Goal: Transaction & Acquisition: Purchase product/service

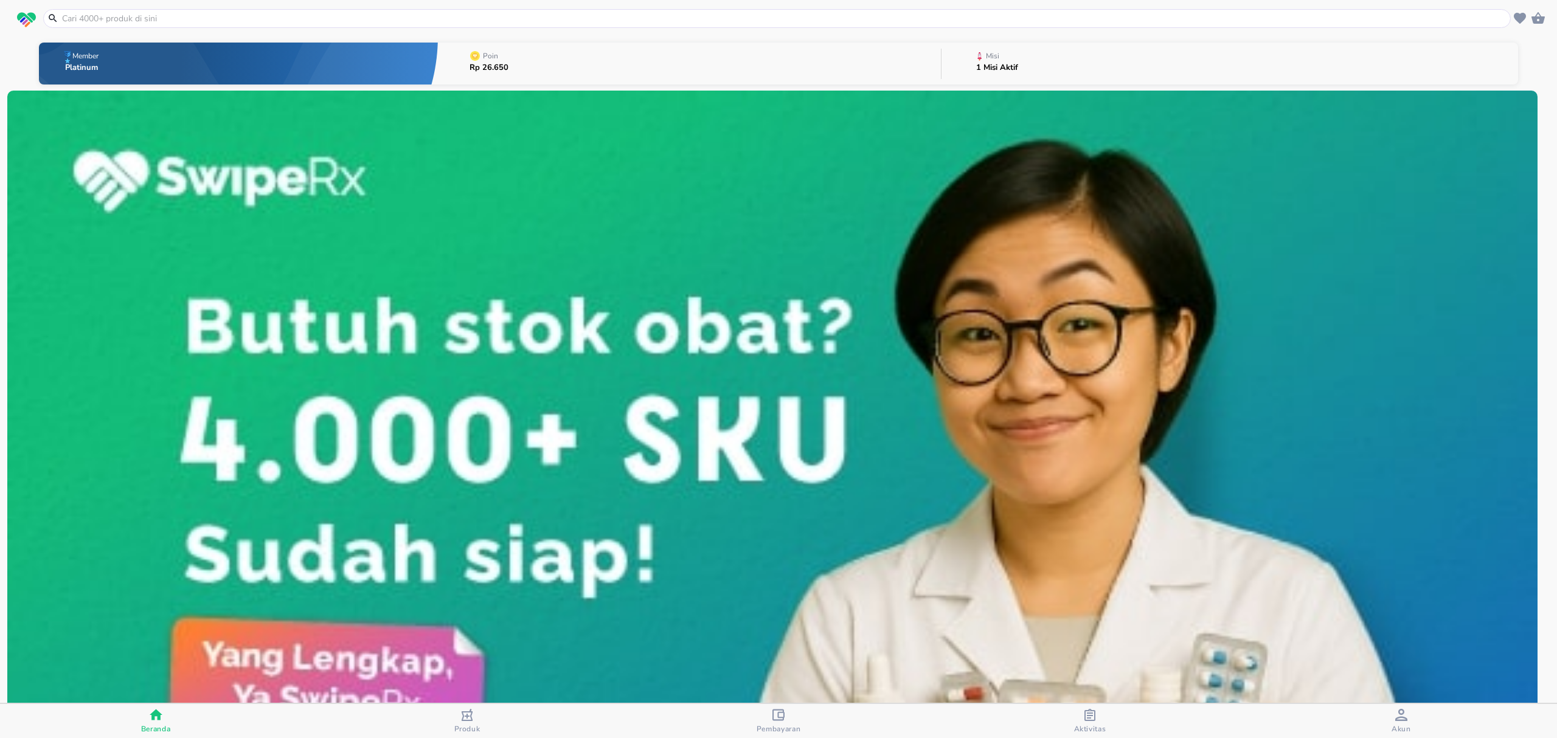
click at [675, 22] on input "text" at bounding box center [784, 18] width 1447 height 13
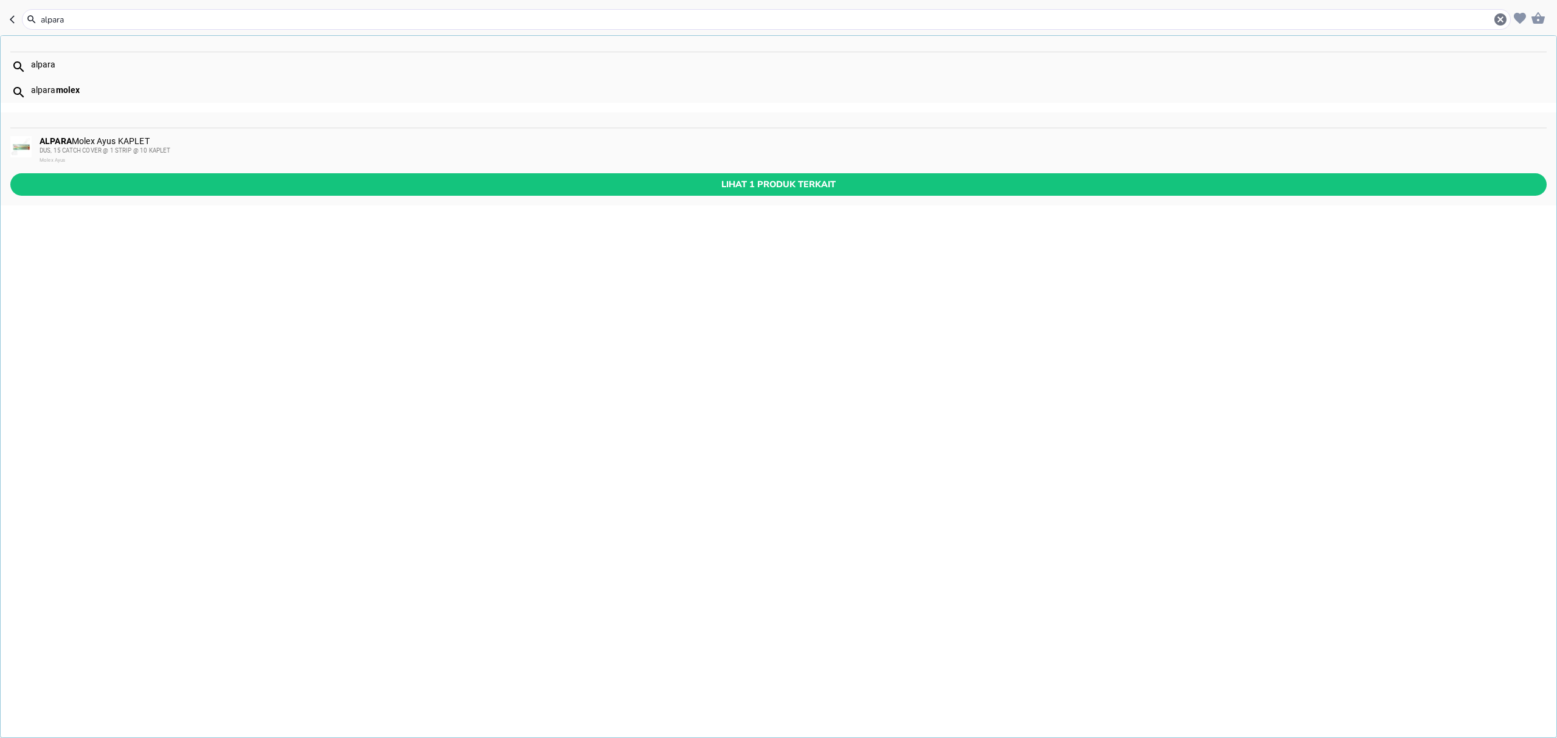
type input "alpara"
click at [443, 140] on div "ALPARA Molex Ayus KAPLET DUS, 15 CATCH COVER @ 1 STRIP @ 10 KAPLET Molex Ayus" at bounding box center [793, 150] width 1506 height 29
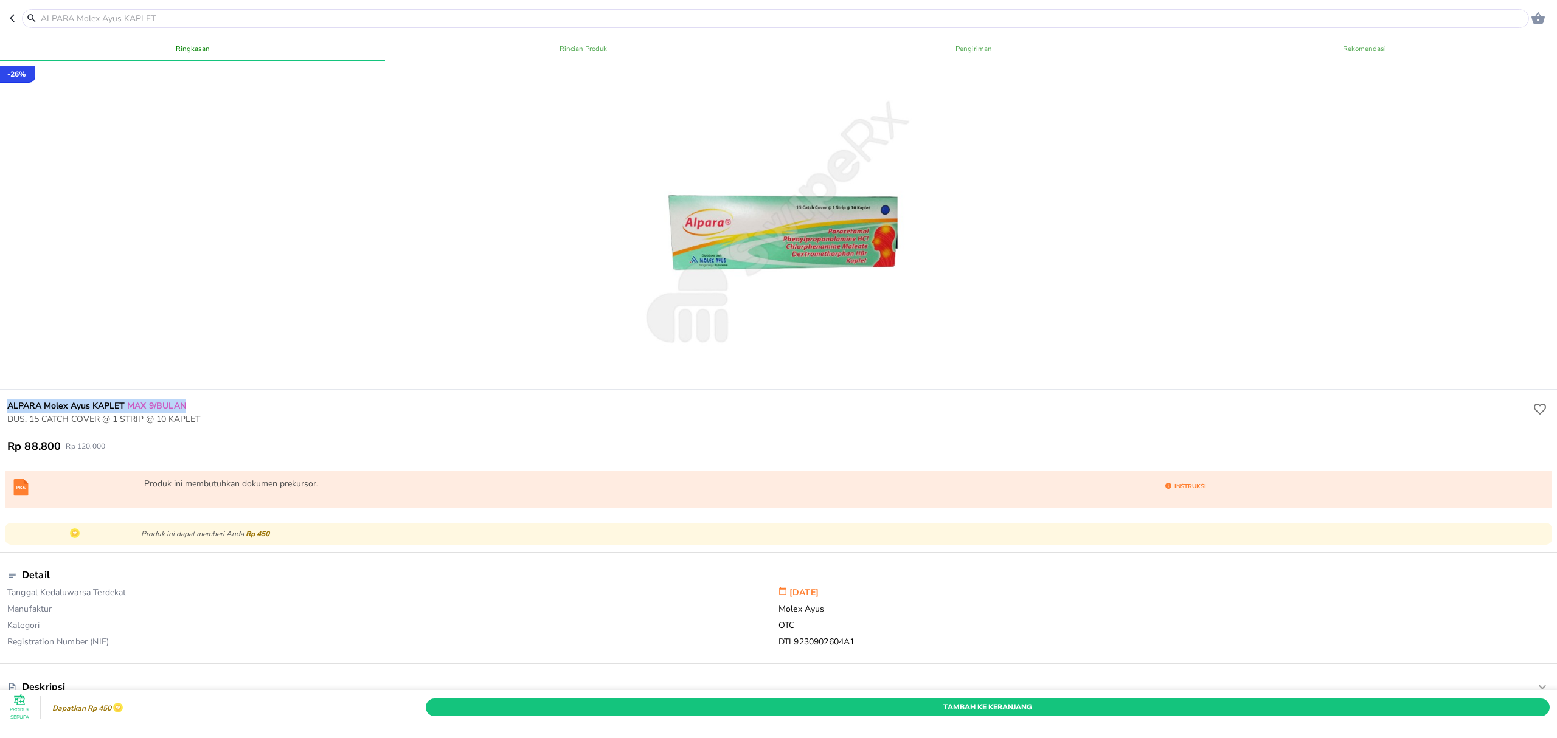
drag, startPoint x: 0, startPoint y: 405, endPoint x: 195, endPoint y: 399, distance: 195.4
click at [195, 399] on div "ALPARA Molex Ayus [PERSON_NAME] 9/BULAN DUS, 15 CATCH COVER @ 1 STRIP @ 10 [PER…" at bounding box center [779, 427] width 1562 height 74
copy h6 "ALPARA Molex Ayus [PERSON_NAME] 9/BULAN"
